Goal: Task Accomplishment & Management: Complete application form

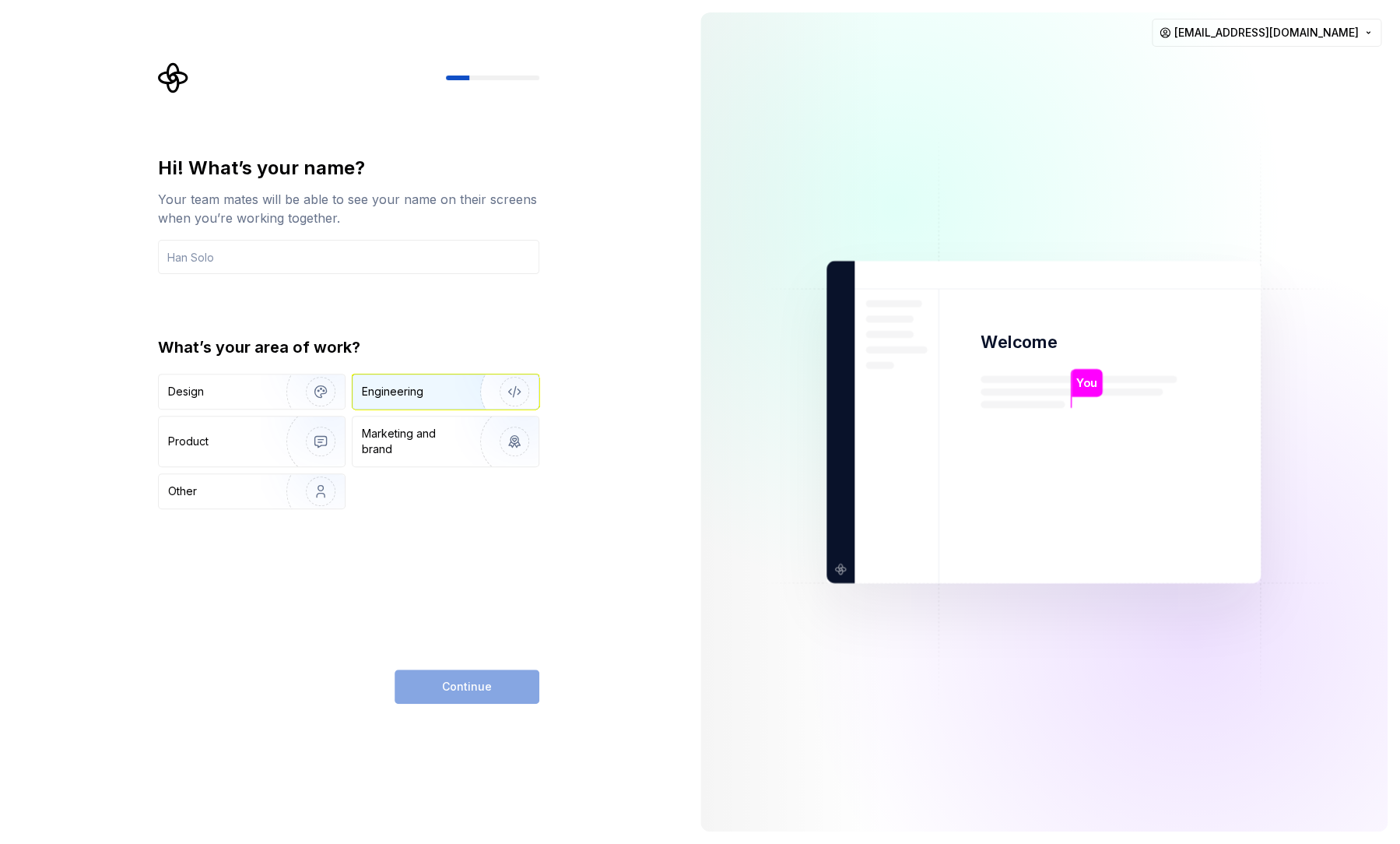
click at [426, 391] on div "Engineering" at bounding box center [424, 391] width 124 height 15
click at [481, 695] on div "Continue" at bounding box center [466, 686] width 145 height 35
click at [244, 259] on input "text" at bounding box center [349, 257] width 381 height 35
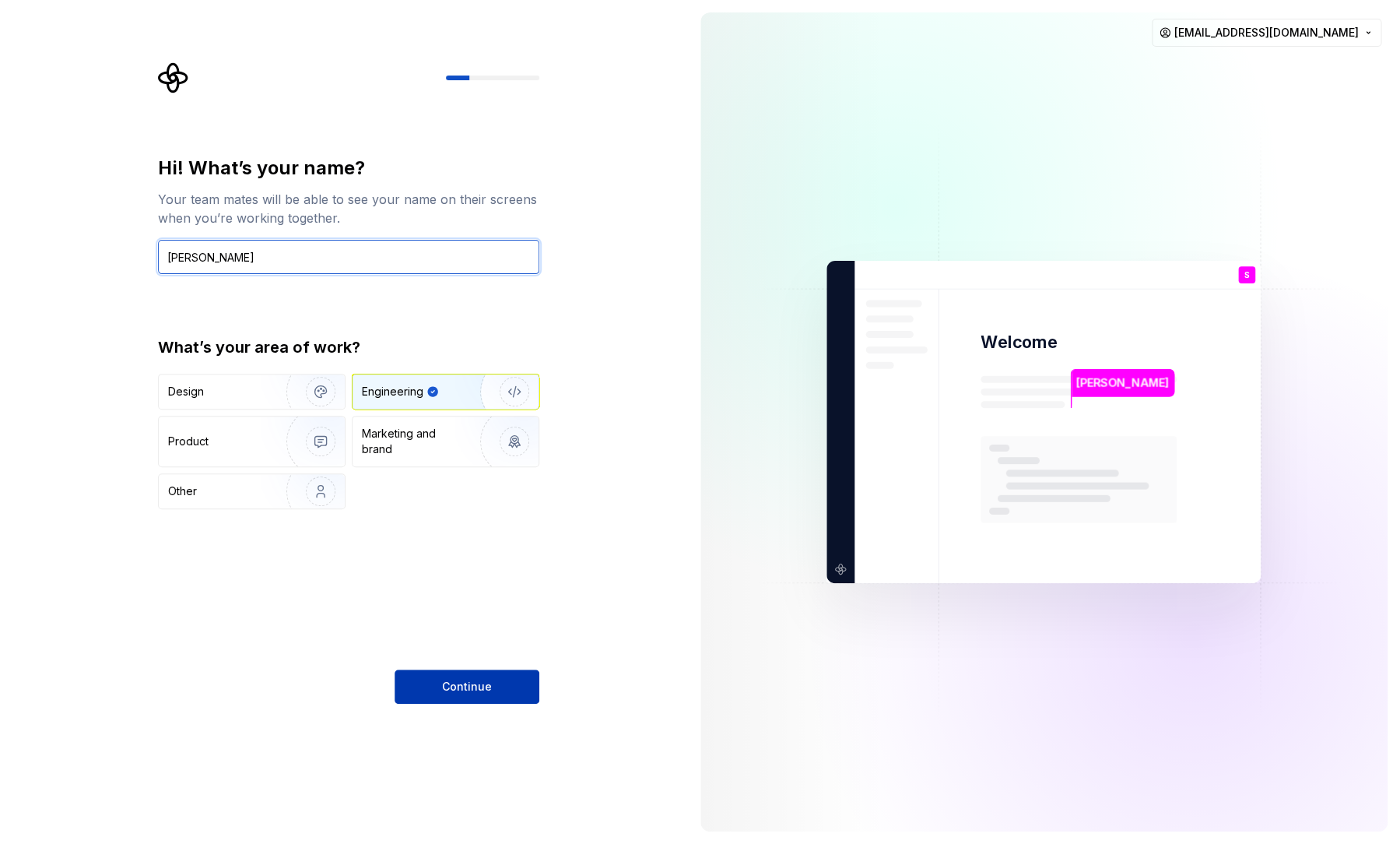
type input "[PERSON_NAME]"
click at [461, 691] on span "Continue" at bounding box center [467, 686] width 50 height 15
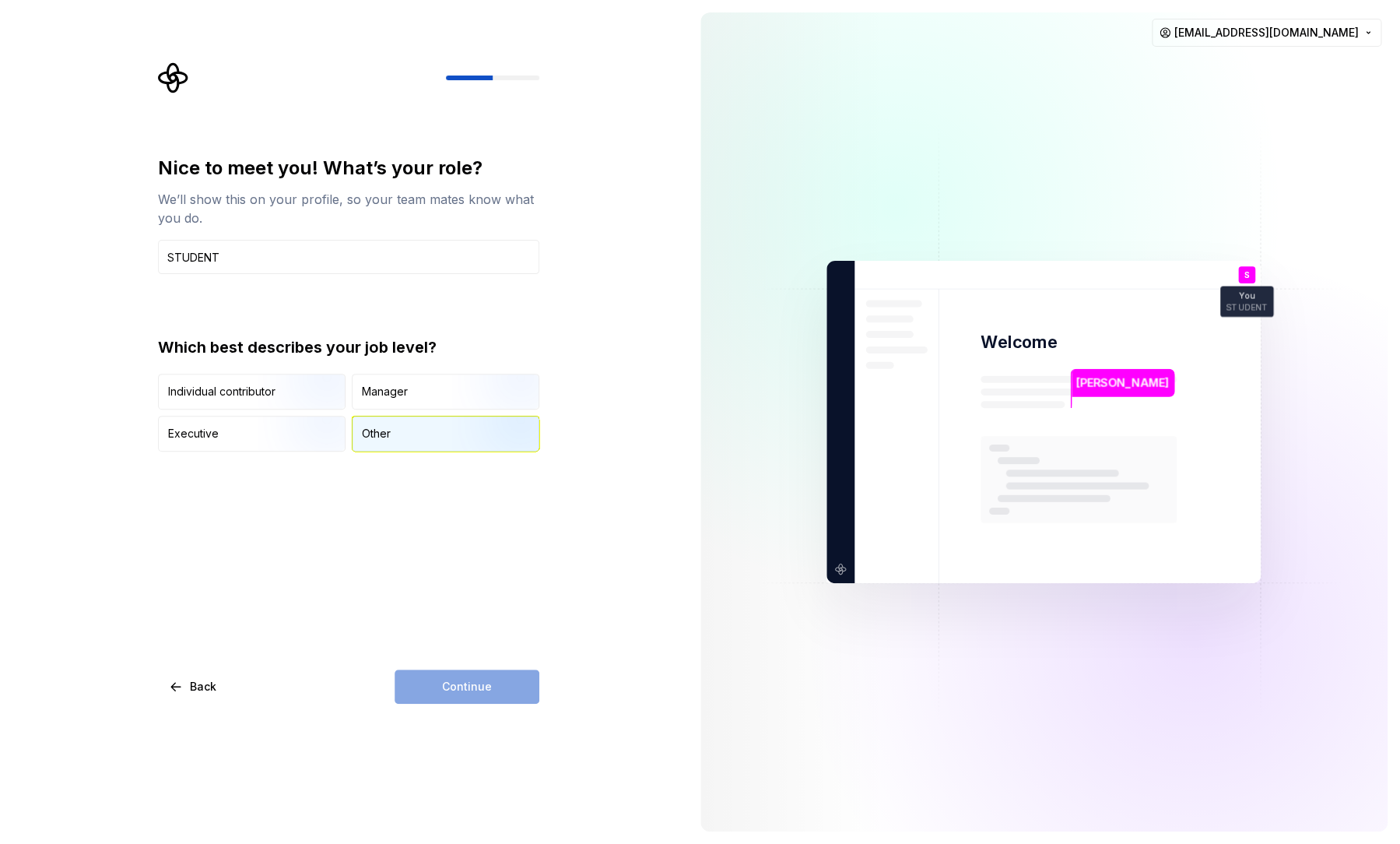
type input "STUDENT"
click at [394, 442] on div "Other" at bounding box center [445, 433] width 186 height 35
click at [451, 684] on span "Continue" at bounding box center [467, 686] width 50 height 15
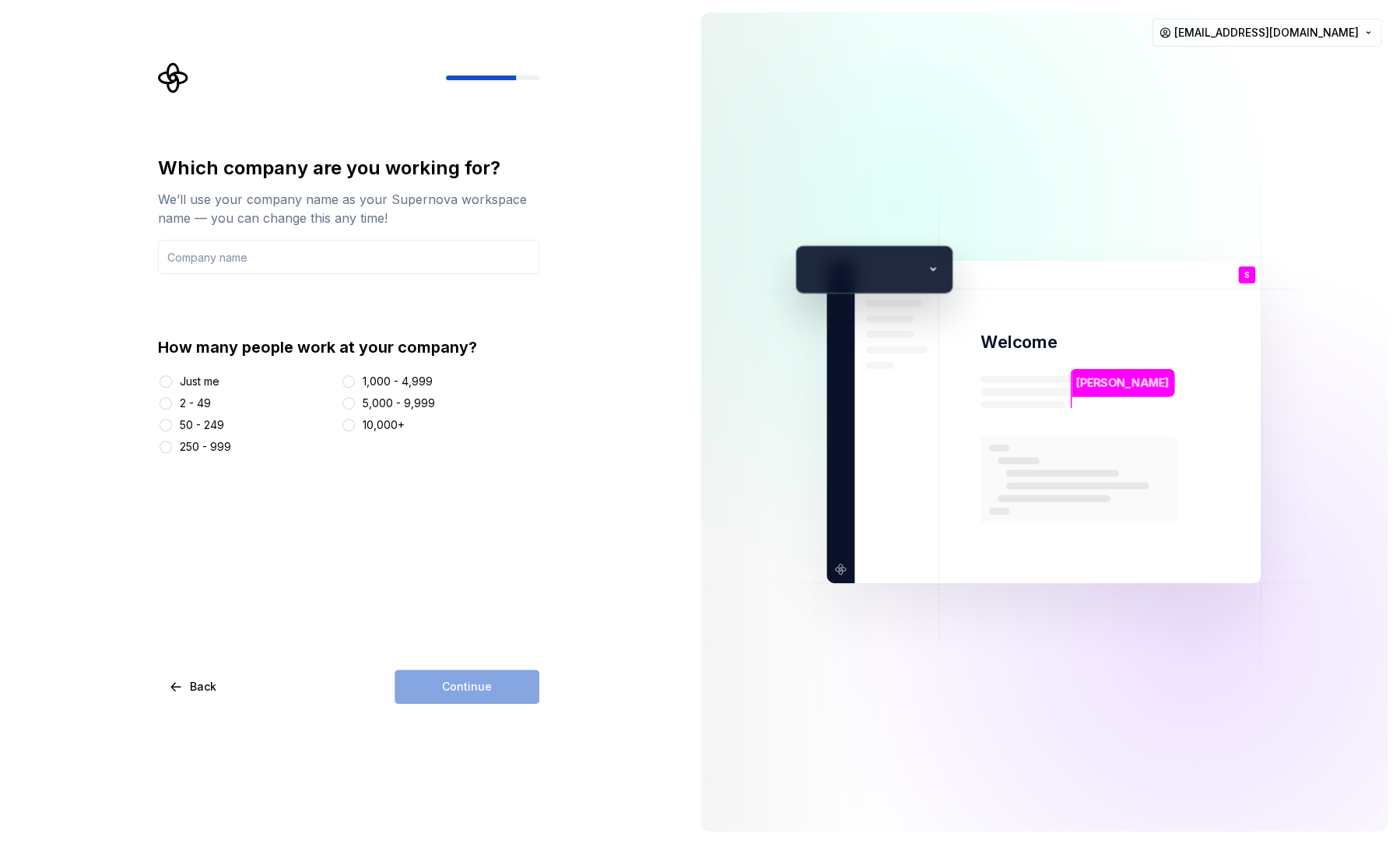
click at [196, 384] on div "Just me" at bounding box center [199, 381] width 40 height 15
click at [172, 384] on button "Just me" at bounding box center [166, 381] width 13 height 13
click at [459, 685] on div "Continue" at bounding box center [466, 686] width 145 height 35
click at [255, 260] on input "text" at bounding box center [349, 257] width 381 height 35
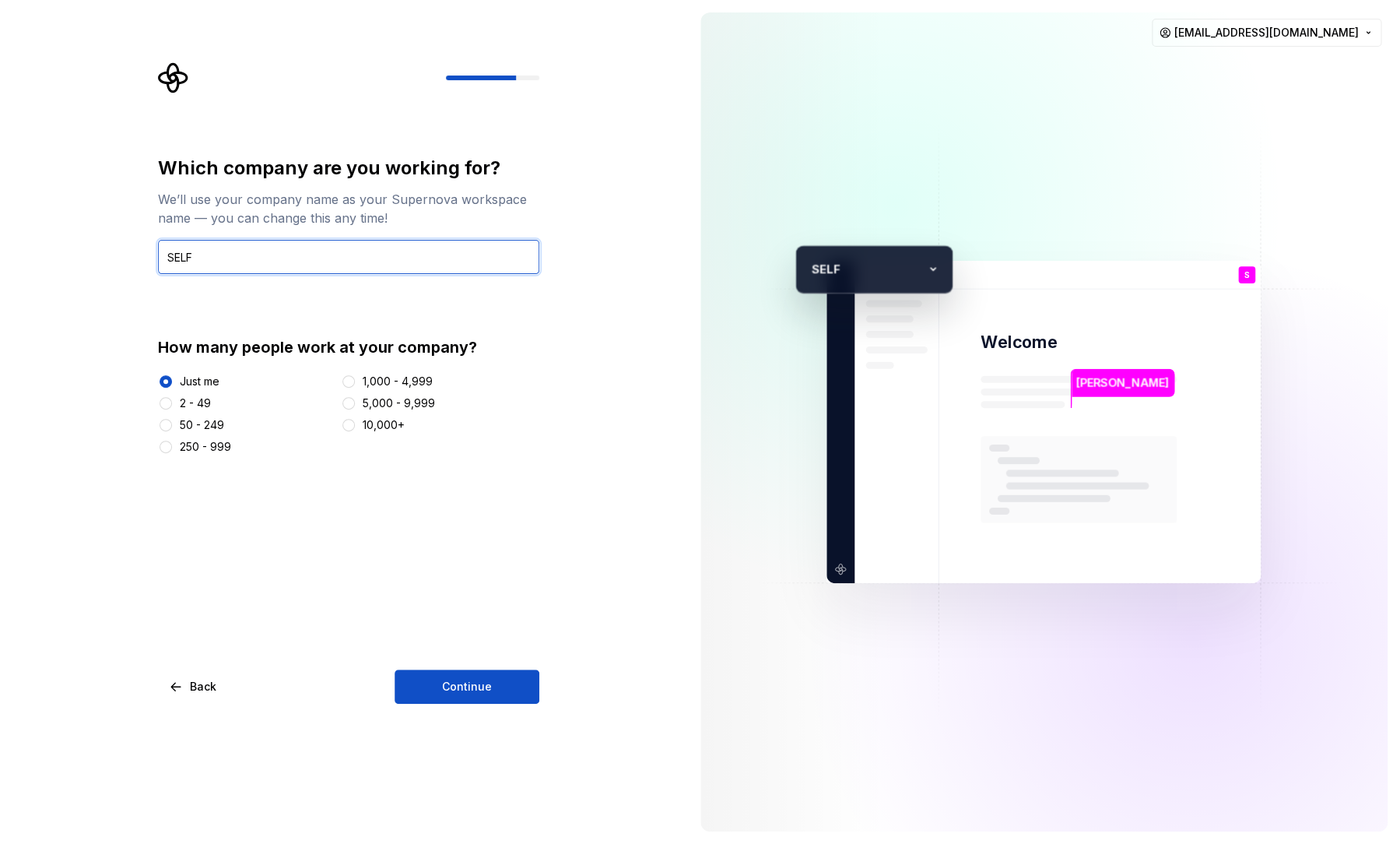
drag, startPoint x: 255, startPoint y: 260, endPoint x: 303, endPoint y: 270, distance: 49.0
click at [301, 267] on input "SELF" at bounding box center [349, 257] width 381 height 35
type input "SELF"
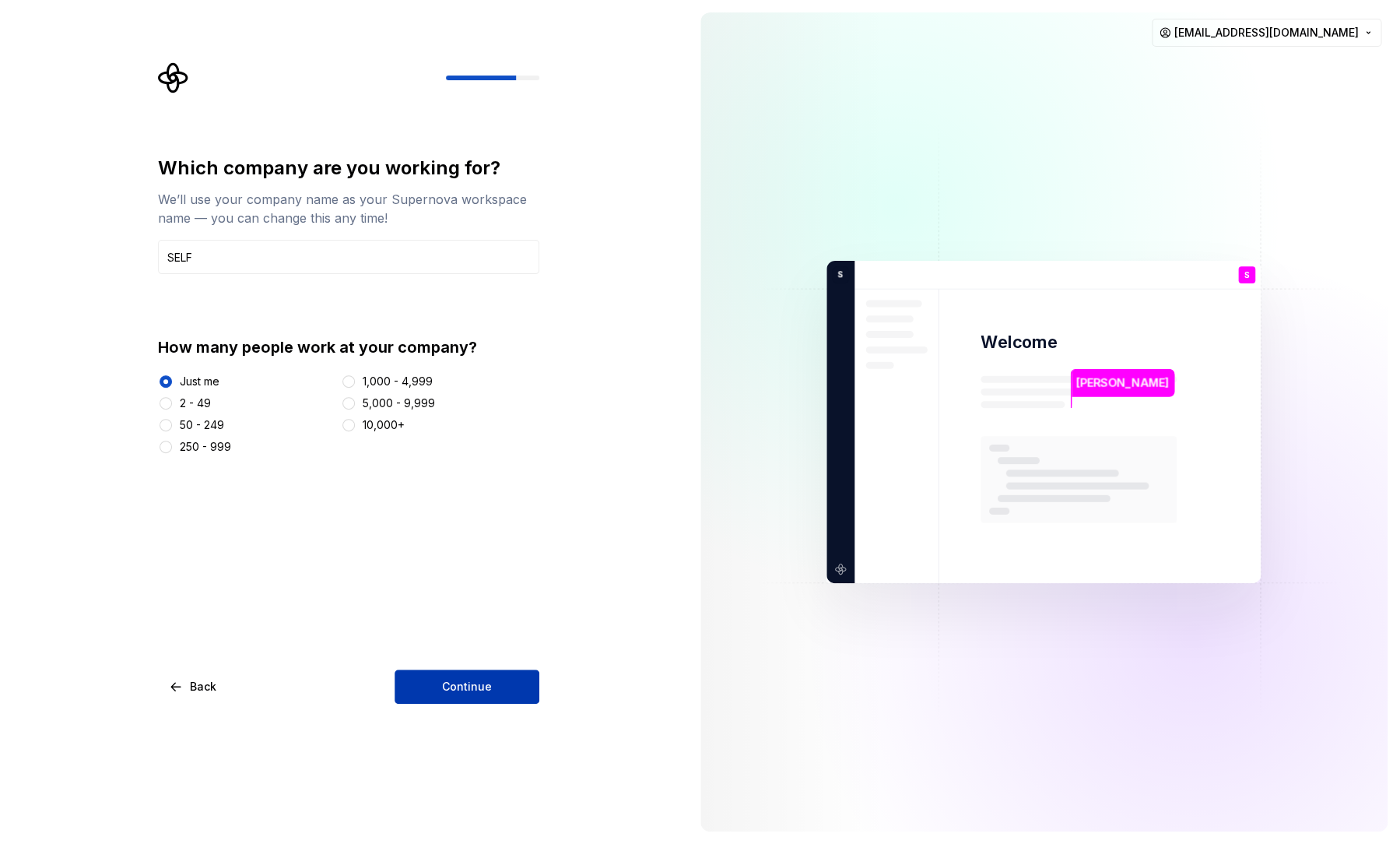
click at [462, 697] on button "Continue" at bounding box center [466, 686] width 145 height 35
